Goal: Task Accomplishment & Management: Use online tool/utility

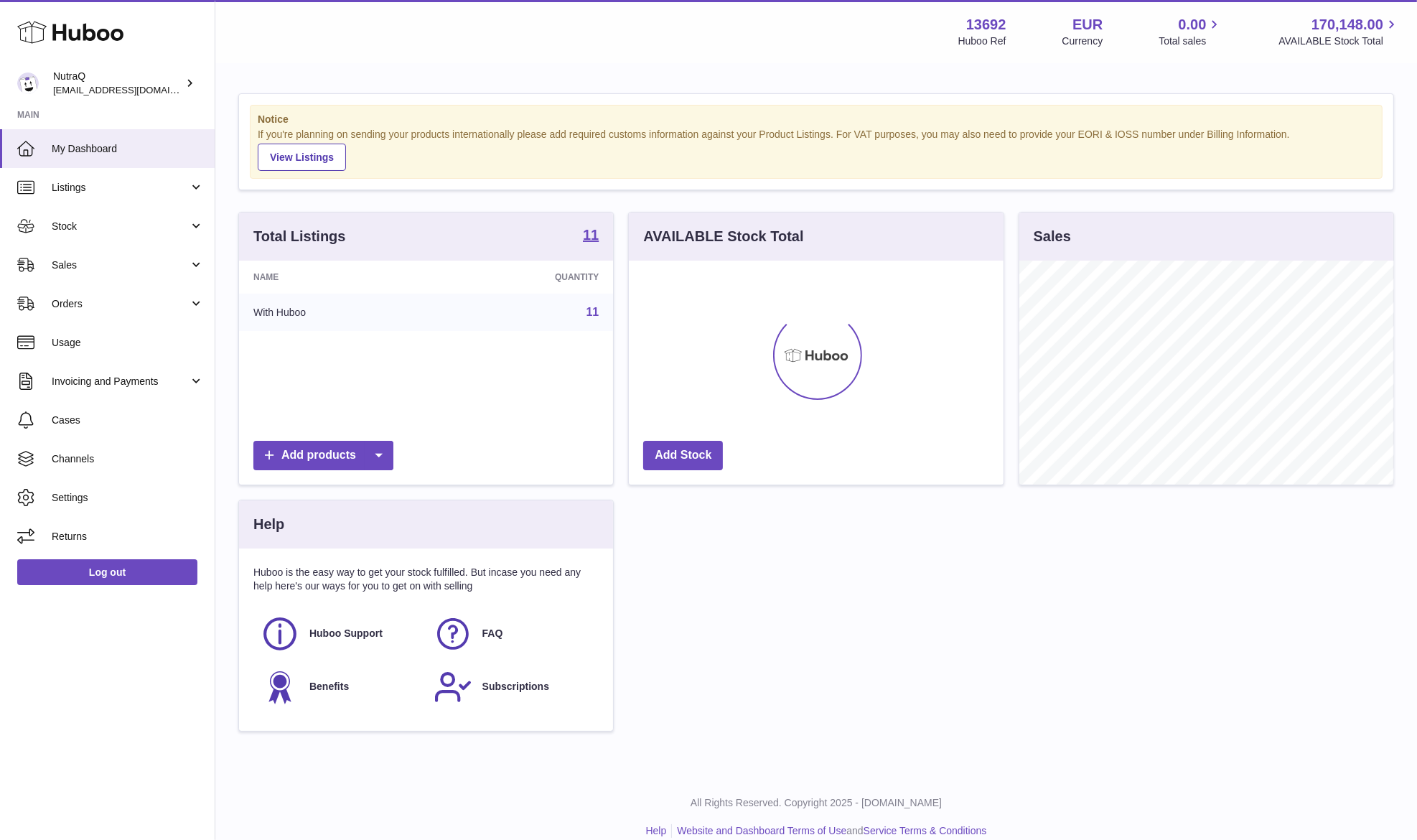
scroll to position [224, 374]
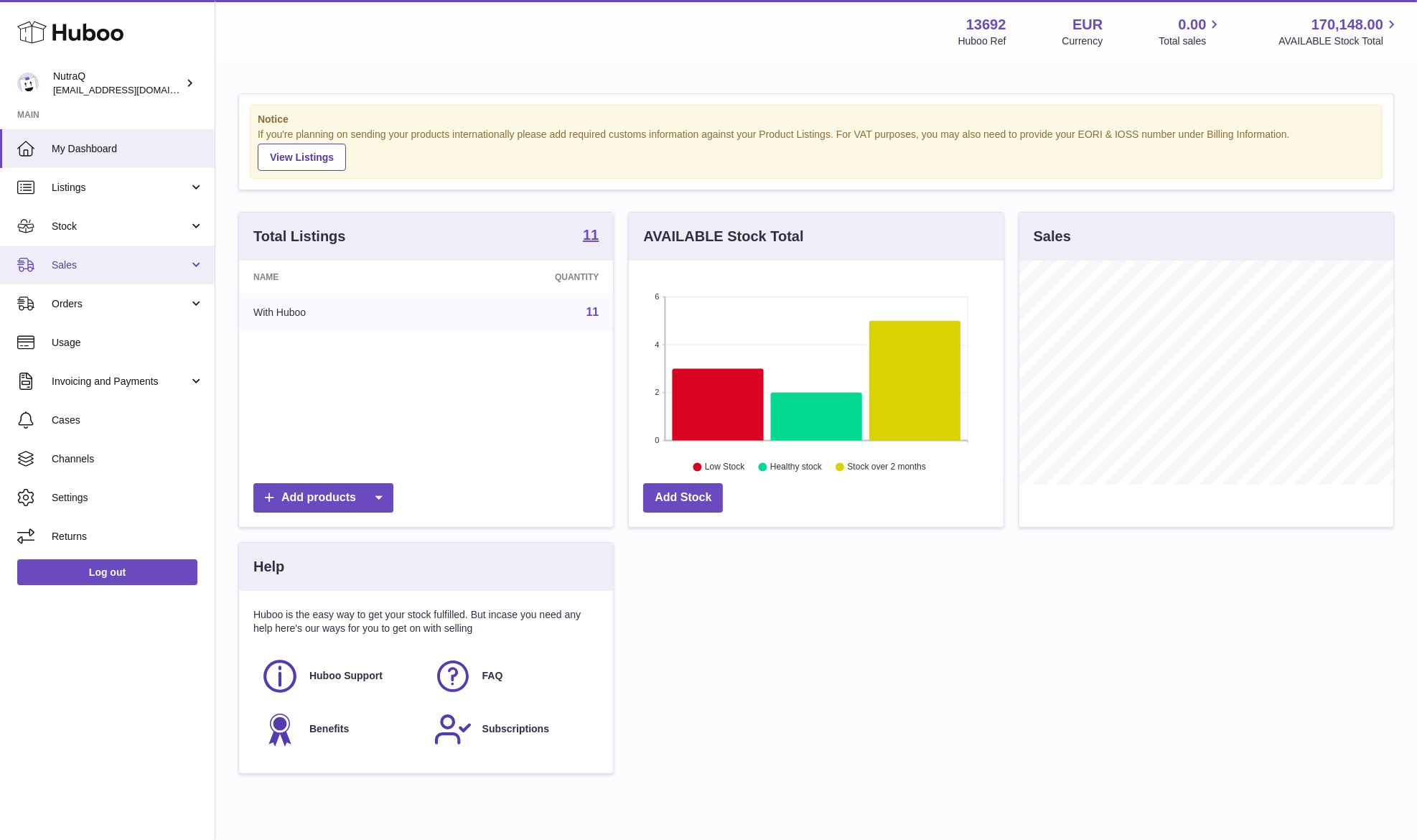
click at [138, 270] on span "Sales" at bounding box center [120, 265] width 137 height 14
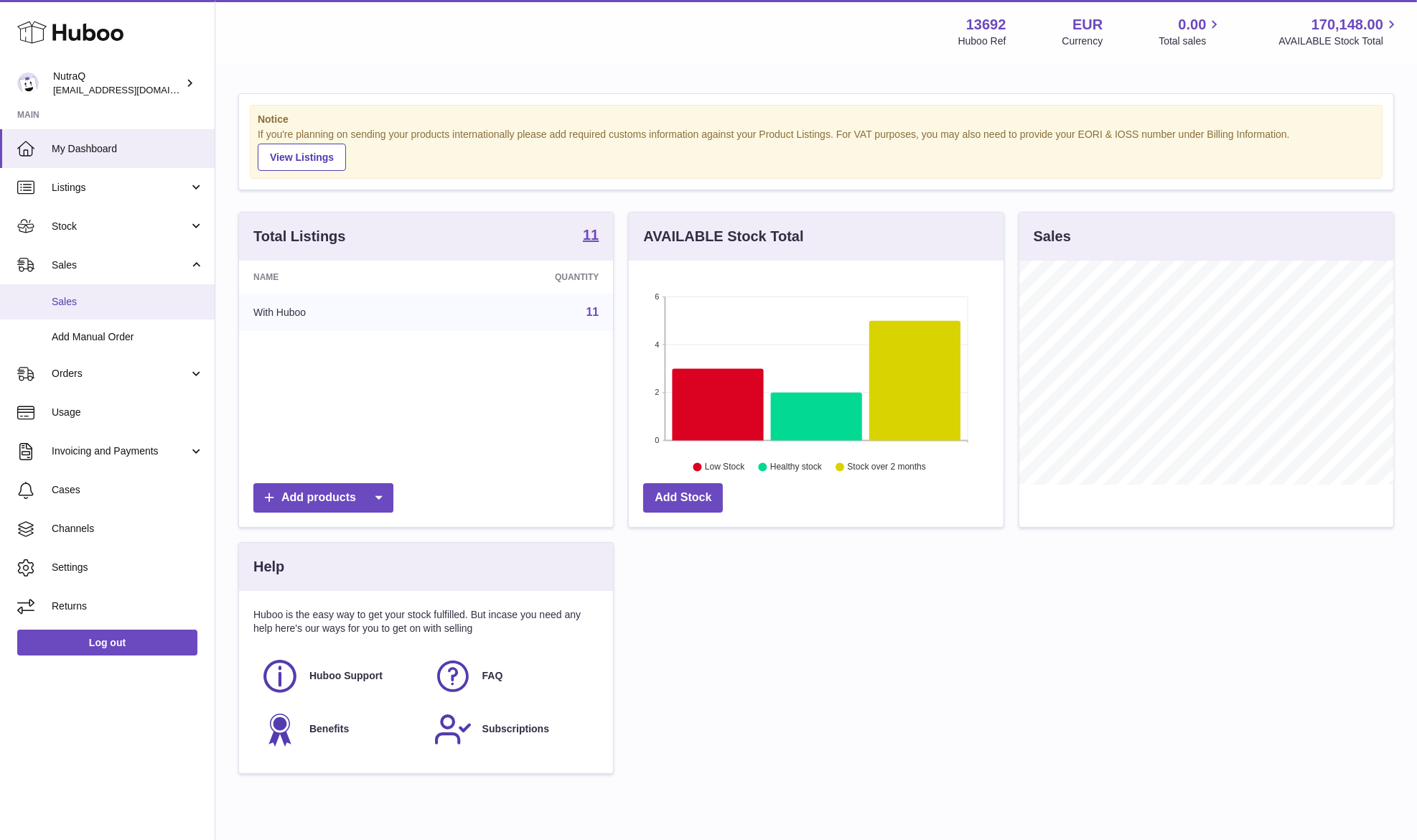
click at [143, 316] on link "Sales" at bounding box center [107, 301] width 215 height 35
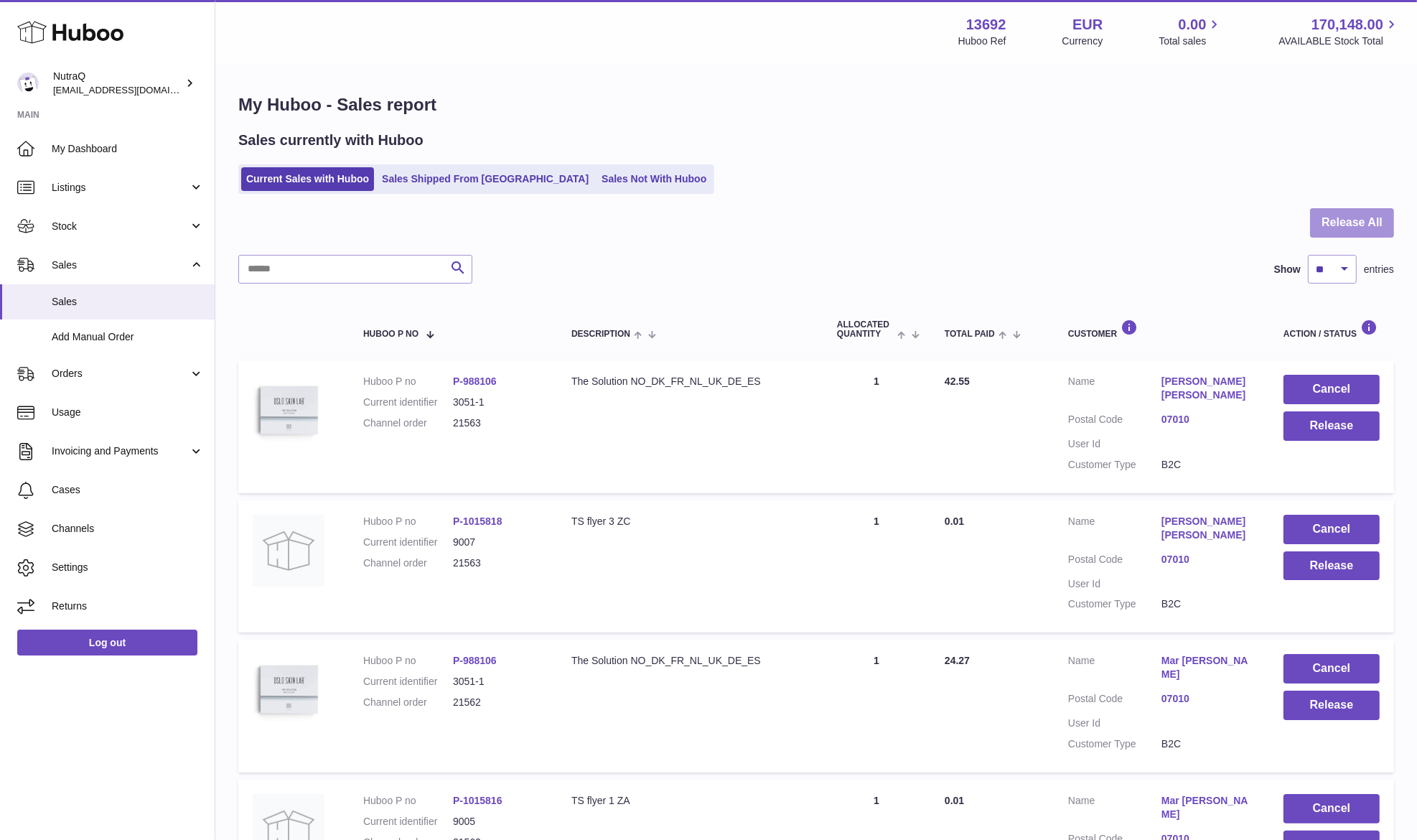
click at [1322, 236] on button "Release All" at bounding box center [1352, 223] width 84 height 29
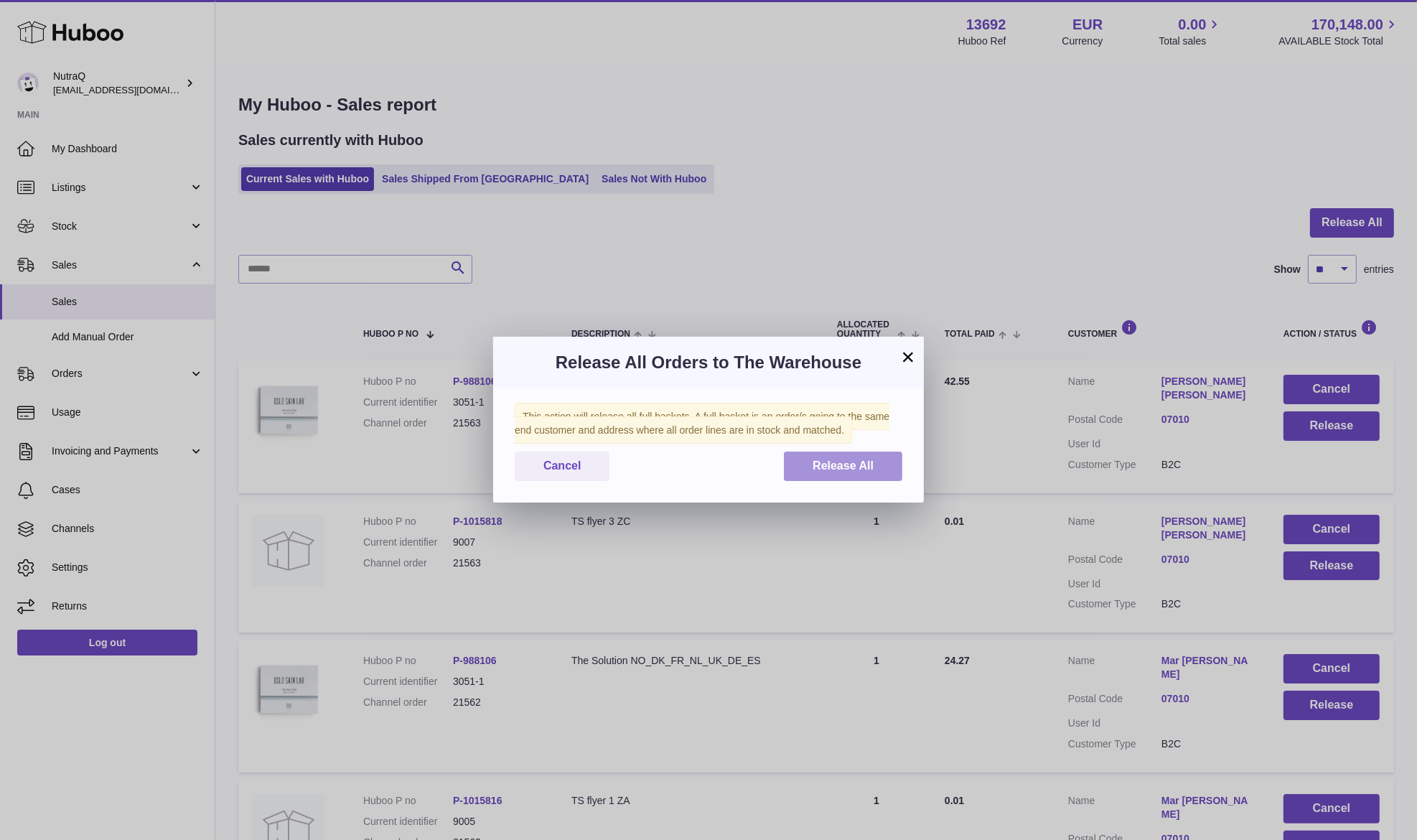
click at [867, 463] on span "Release All" at bounding box center [843, 466] width 61 height 12
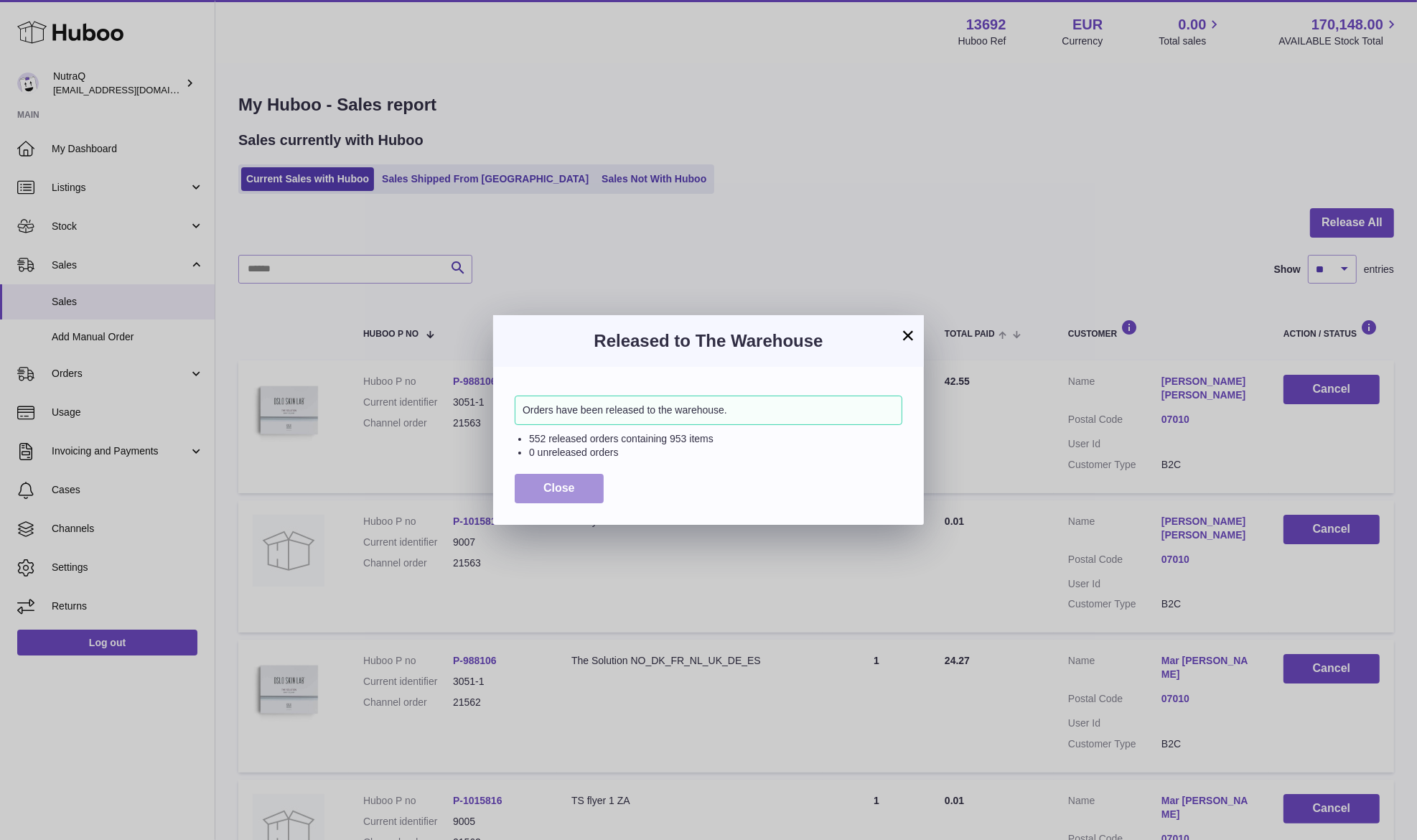
click at [521, 485] on button "Close" at bounding box center [559, 488] width 89 height 29
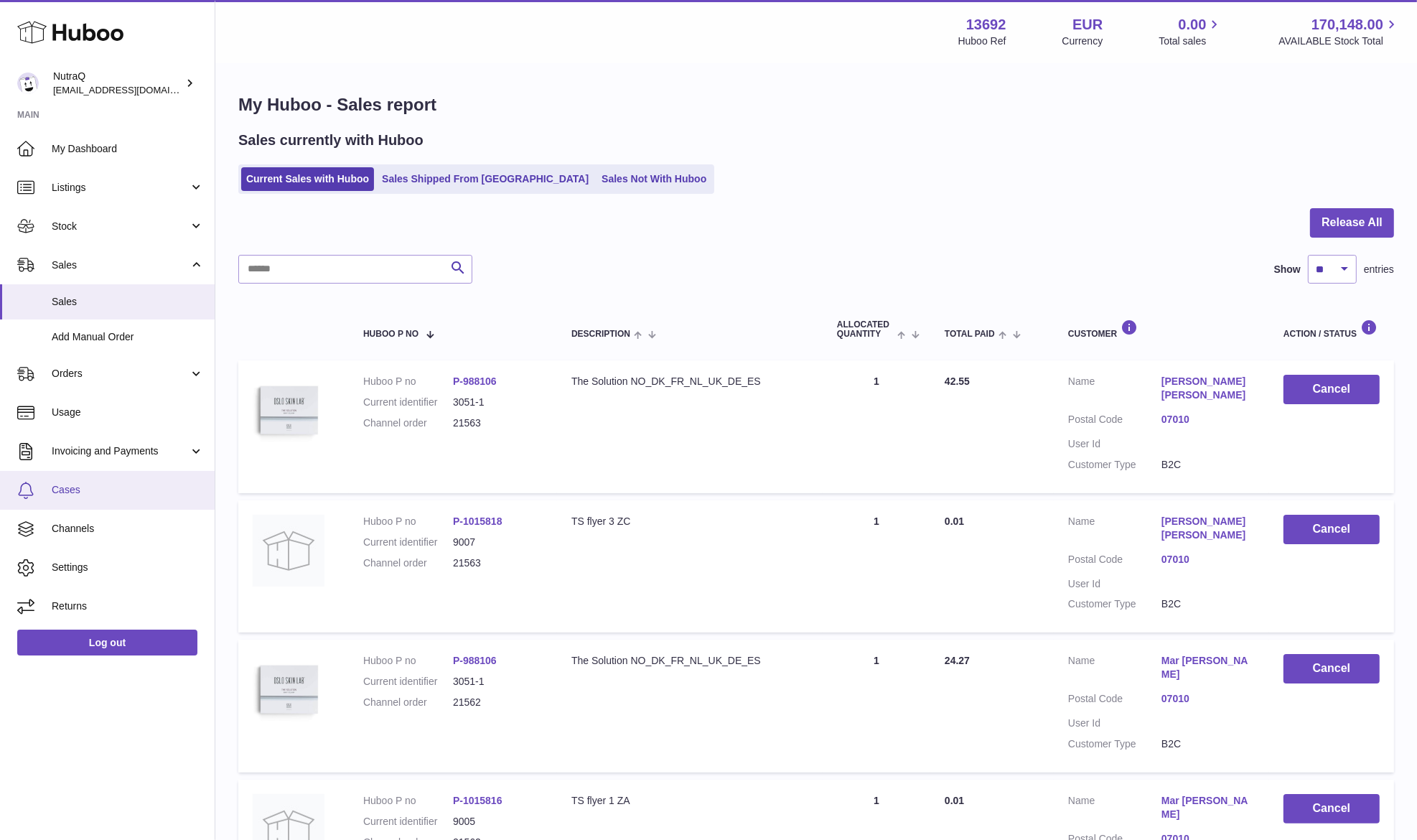
click at [119, 481] on link "Cases" at bounding box center [107, 491] width 215 height 39
